Goal: Task Accomplishment & Management: Use online tool/utility

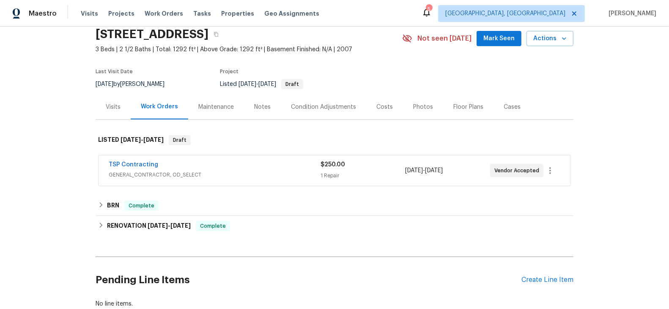
scroll to position [34, 0]
click at [379, 172] on div "1 Repair" at bounding box center [362, 175] width 85 height 8
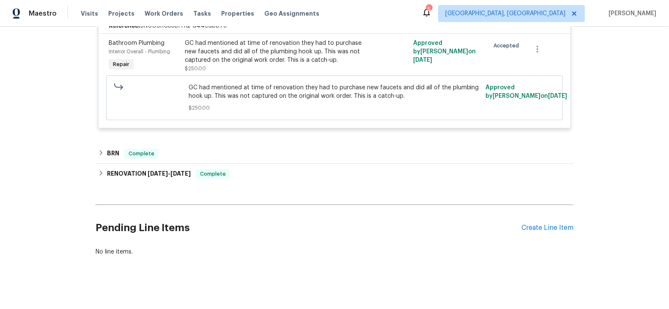
scroll to position [210, 0]
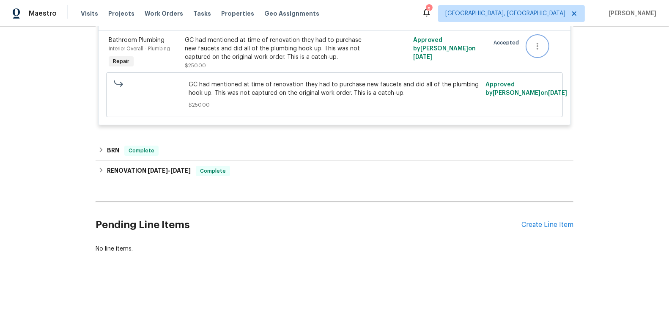
click at [532, 46] on button "button" at bounding box center [537, 46] width 20 height 20
click at [476, 67] on div at bounding box center [334, 154] width 669 height 309
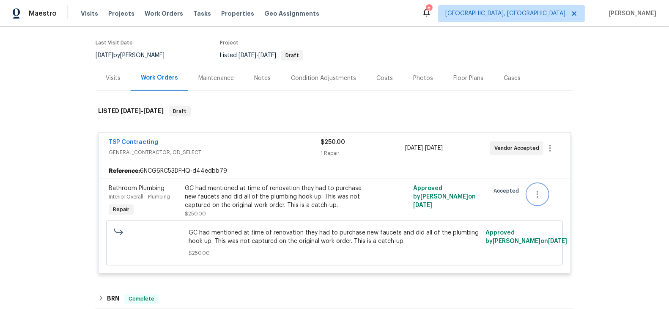
scroll to position [60, 0]
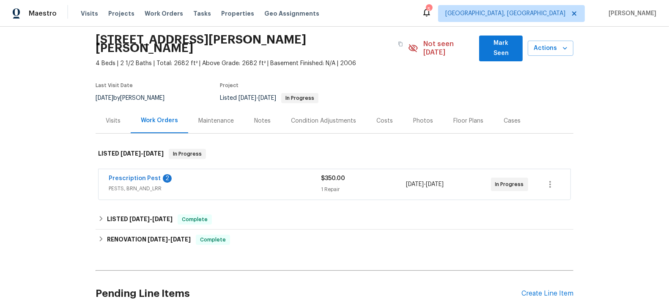
scroll to position [30, 0]
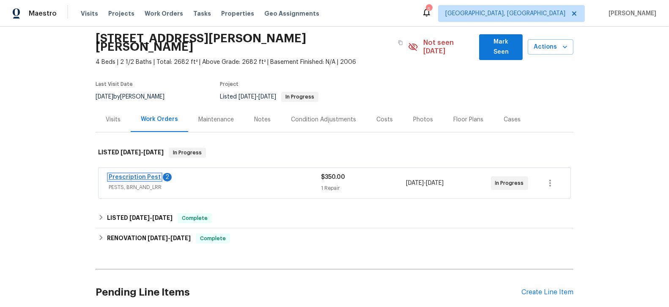
click at [133, 174] on link "Prescription Pest" at bounding box center [135, 177] width 52 height 6
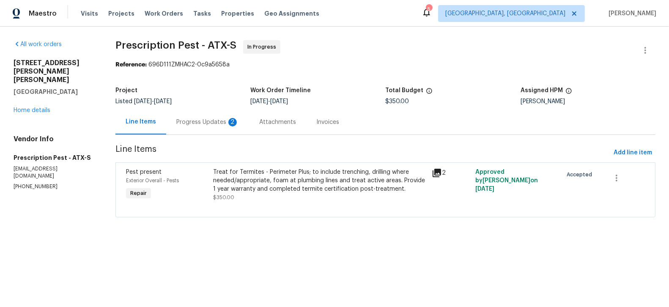
click at [210, 121] on div "Progress Updates 2" at bounding box center [207, 122] width 63 height 8
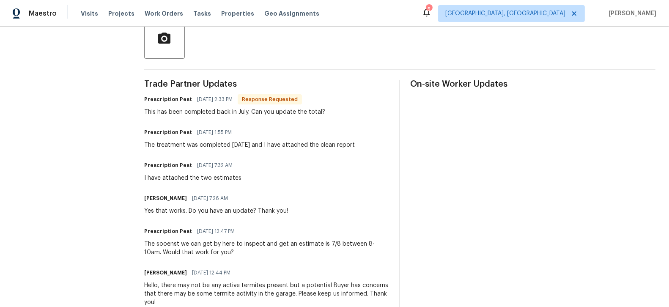
scroll to position [208, 0]
